Goal: Information Seeking & Learning: Learn about a topic

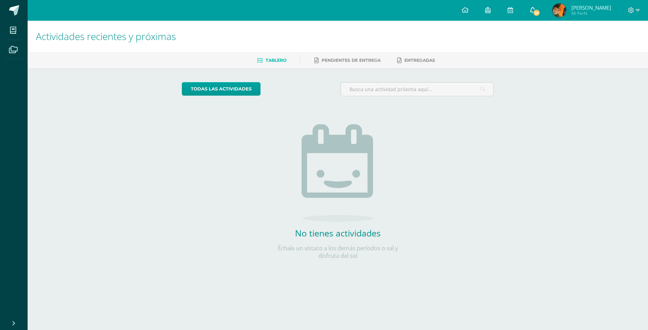
click at [540, 12] on span "30" at bounding box center [537, 13] width 8 height 8
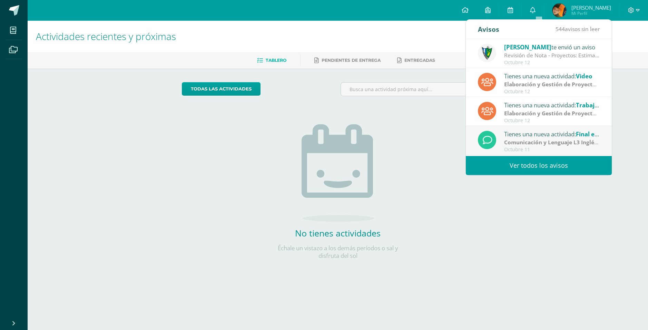
click at [529, 50] on span "[PERSON_NAME]" at bounding box center [527, 47] width 47 height 8
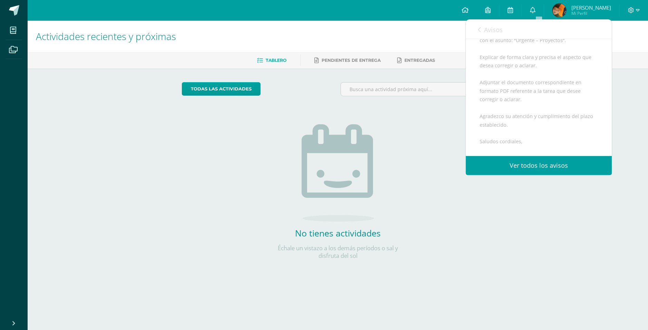
scroll to position [380, 0]
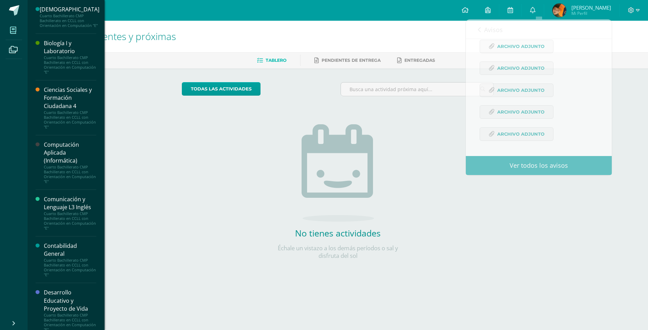
click at [16, 32] on icon at bounding box center [13, 30] width 6 height 7
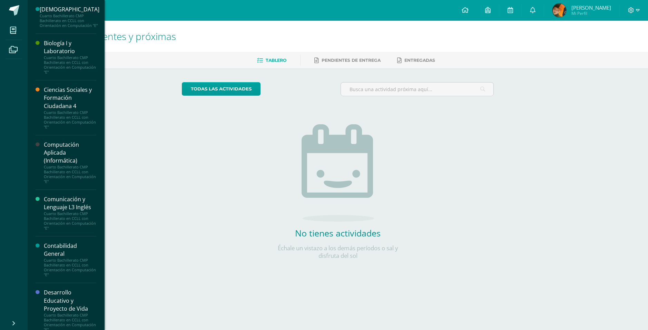
scroll to position [133, 0]
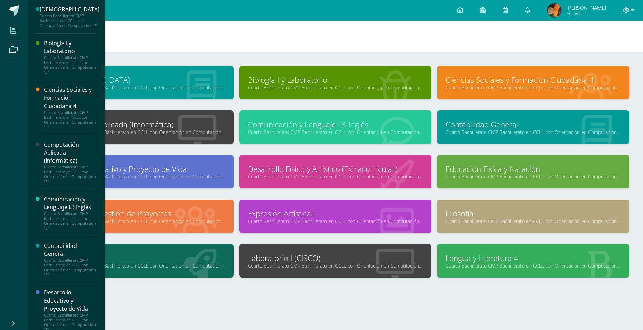
click at [13, 27] on icon at bounding box center [13, 30] width 6 height 7
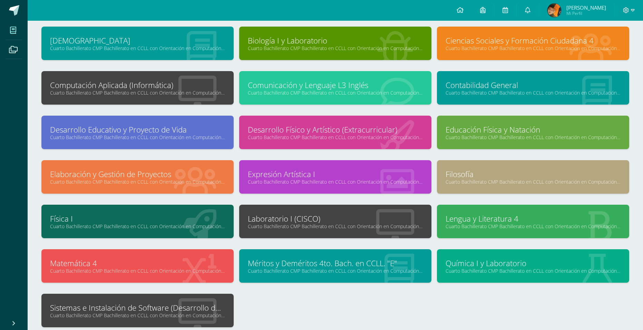
scroll to position [37, 0]
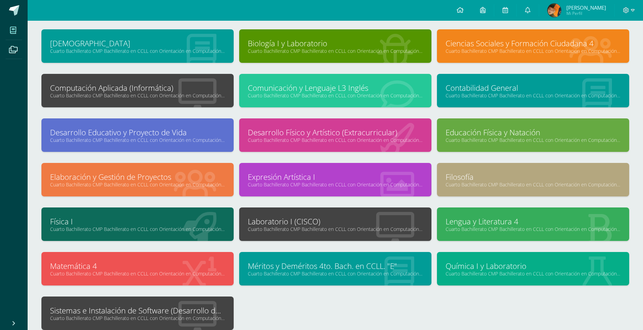
click at [323, 92] on link "Cuarto Bachillerato CMP Bachillerato en CCLL con Orientación en Computación "E"" at bounding box center [335, 95] width 175 height 7
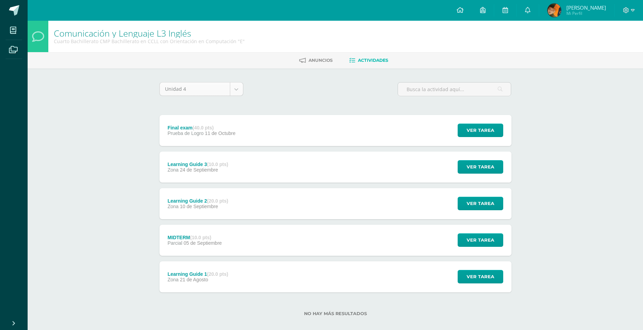
click at [243, 90] on body "Mis cursos Archivos Cerrar panel Biblia Cuarto Bachillerato CMP Bachillerato en…" at bounding box center [321, 169] width 643 height 338
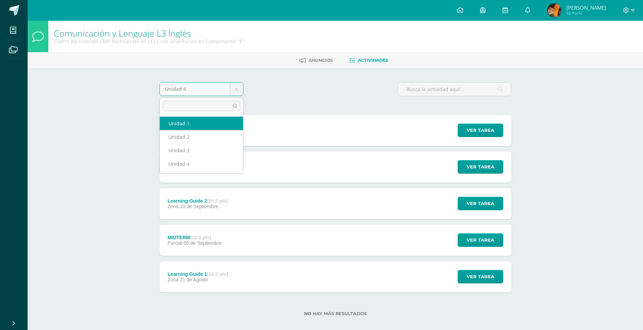
select select "Unidad 1"
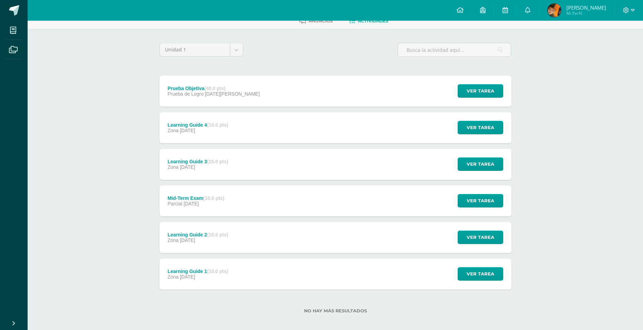
scroll to position [45, 0]
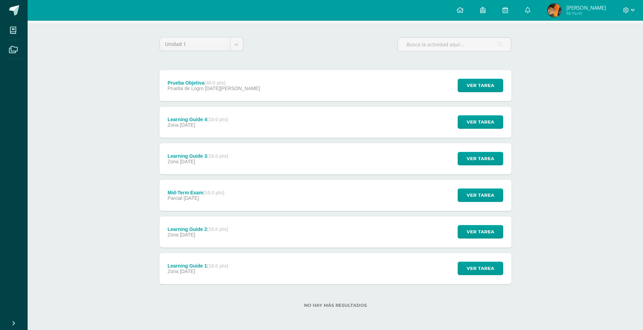
click at [193, 267] on div "Learning Guide 1 (10.0 pts)" at bounding box center [197, 266] width 61 height 6
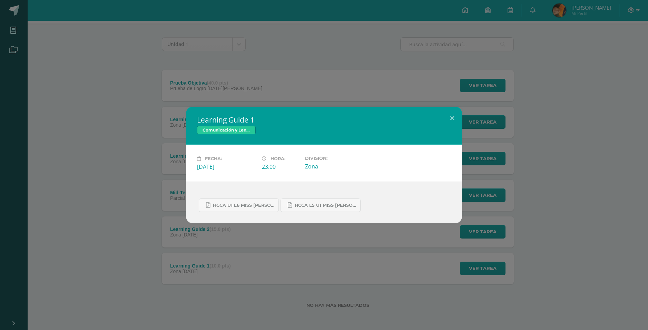
click at [437, 118] on h2 "Learning Guide 1" at bounding box center [324, 120] width 254 height 10
click at [444, 121] on button at bounding box center [452, 118] width 20 height 23
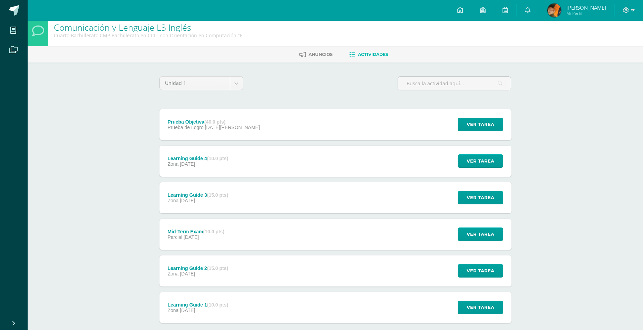
scroll to position [0, 0]
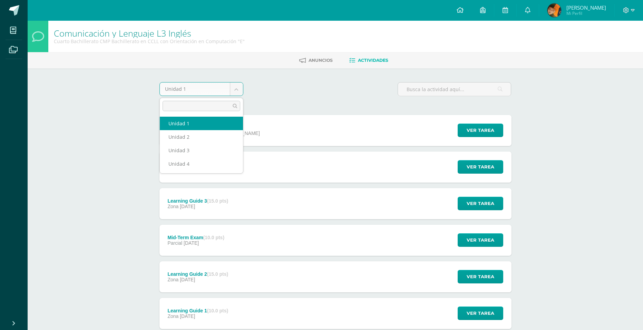
click at [225, 94] on body "Mis cursos Archivos Cerrar panel [DEMOGRAPHIC_DATA] Cuarto Bachillerato CMP Bac…" at bounding box center [321, 187] width 643 height 375
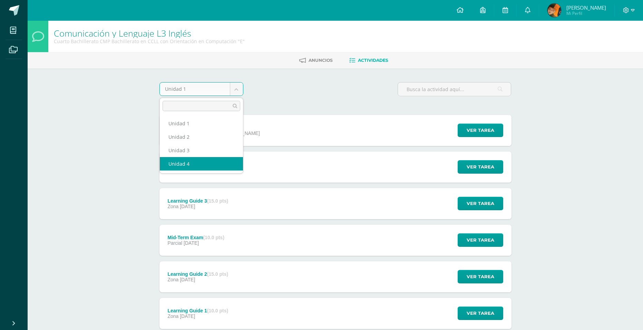
select select "Unidad 4"
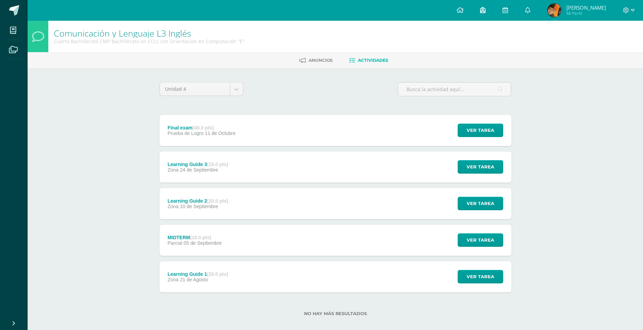
click at [492, 16] on link at bounding box center [483, 10] width 22 height 21
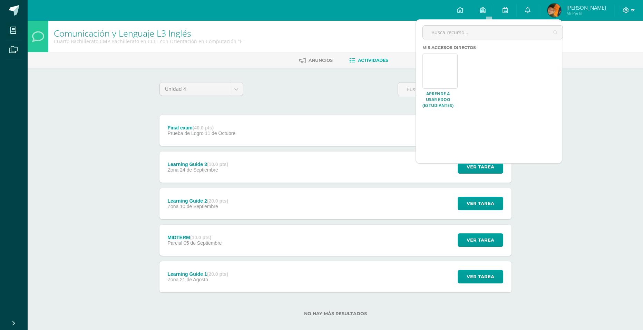
click at [433, 82] on link at bounding box center [439, 70] width 35 height 35
click at [93, 125] on div "Comunicación y Lenguaje L3 Inglés Cuarto Bachillerato CMP Bachillerato en CCLL …" at bounding box center [335, 179] width 615 height 317
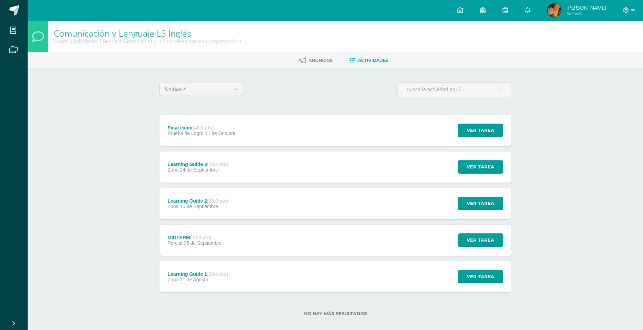
click at [36, 39] on icon at bounding box center [38, 36] width 12 height 12
click at [118, 31] on link "Comunicación y Lenguaje L3 Inglés" at bounding box center [122, 33] width 137 height 12
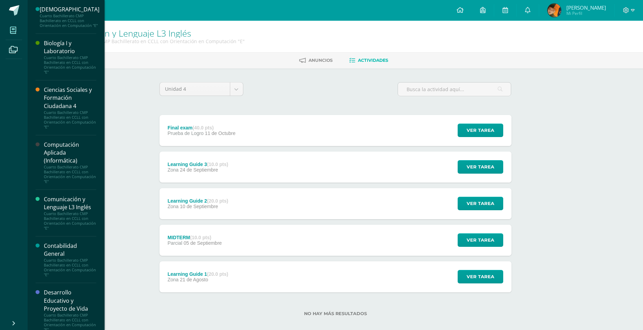
click at [22, 27] on link "Mis cursos" at bounding box center [14, 30] width 17 height 19
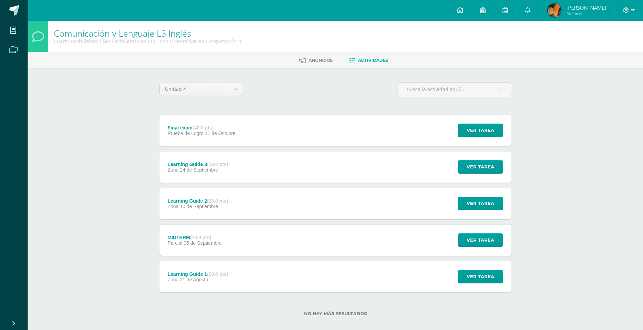
click at [13, 47] on icon at bounding box center [13, 49] width 9 height 7
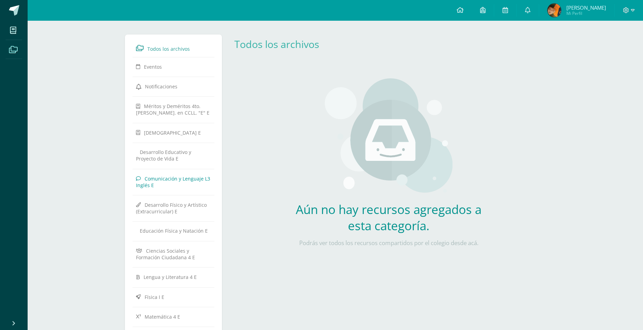
click at [160, 177] on span "Comunicación y Lenguaje L3 Inglés E" at bounding box center [173, 181] width 74 height 13
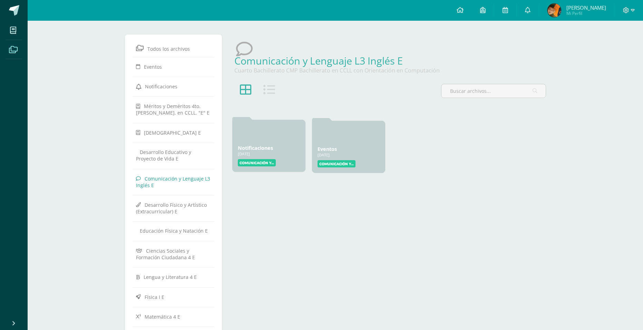
click at [269, 150] on link "Notificaciones" at bounding box center [255, 148] width 35 height 7
